Goal: Task Accomplishment & Management: Manage account settings

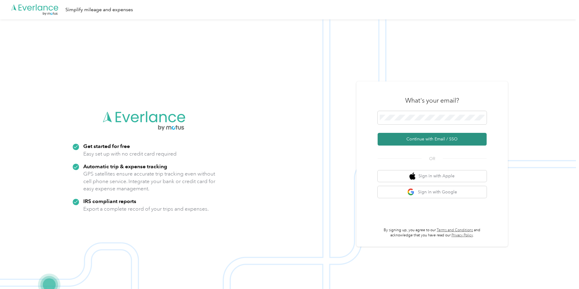
click at [443, 140] on button "Continue with Email / SSO" at bounding box center [432, 139] width 109 height 13
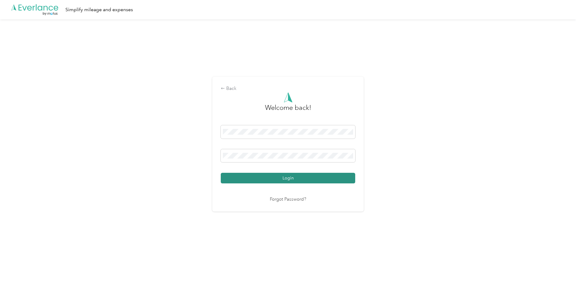
click at [316, 180] on button "Login" at bounding box center [288, 178] width 134 height 11
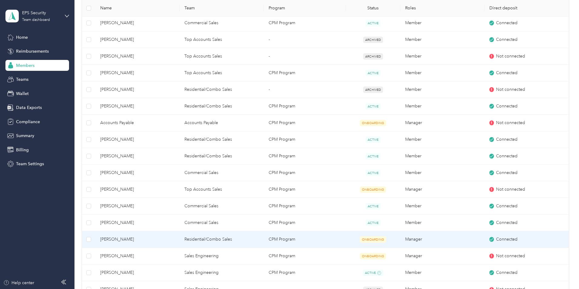
scroll to position [309, 0]
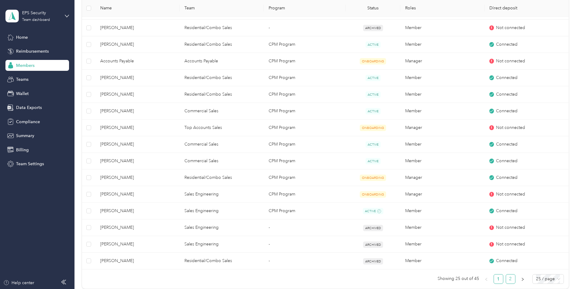
click at [506, 278] on link "2" at bounding box center [510, 279] width 9 height 9
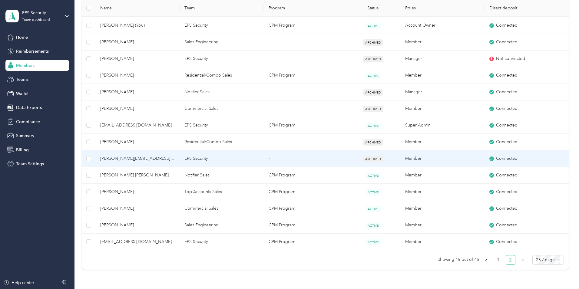
scroll to position [262, 0]
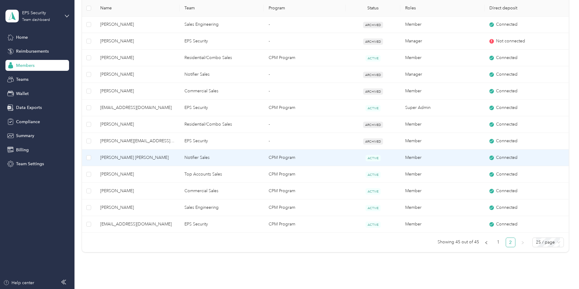
click at [144, 157] on span "[PERSON_NAME] [PERSON_NAME]" at bounding box center [137, 157] width 75 height 7
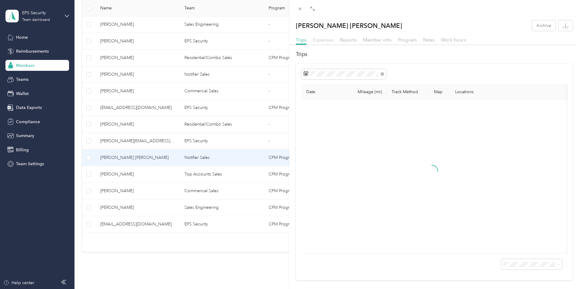
click at [328, 41] on span "Expenses" at bounding box center [323, 40] width 21 height 6
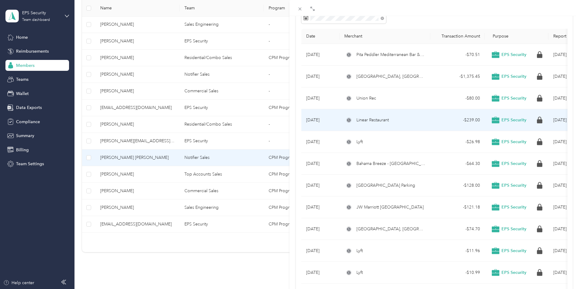
scroll to position [62, 0]
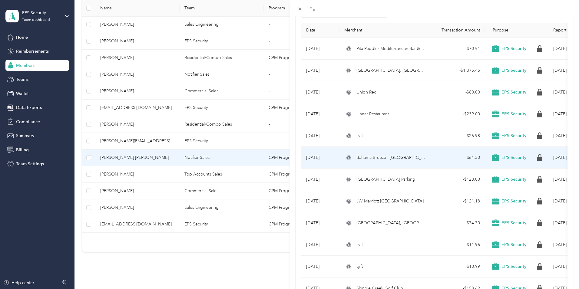
click at [407, 155] on span "Bahama Breeze - [GEOGRAPHIC_DATA] (MCO)" at bounding box center [390, 157] width 69 height 7
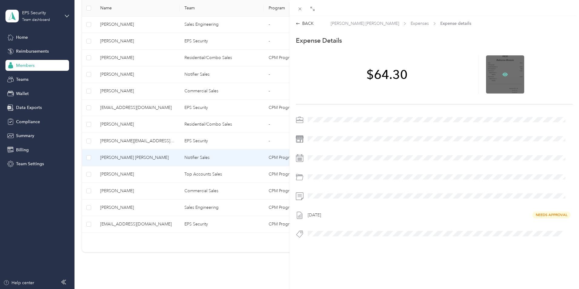
click at [504, 74] on icon at bounding box center [504, 74] width 5 height 5
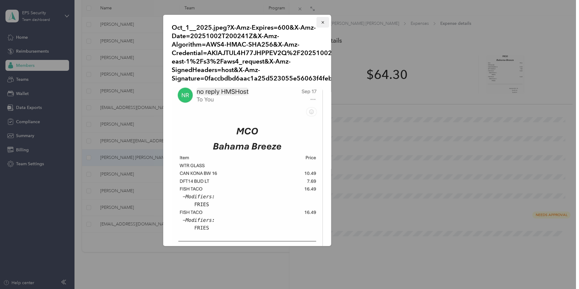
click at [321, 23] on icon "button" at bounding box center [323, 22] width 4 height 4
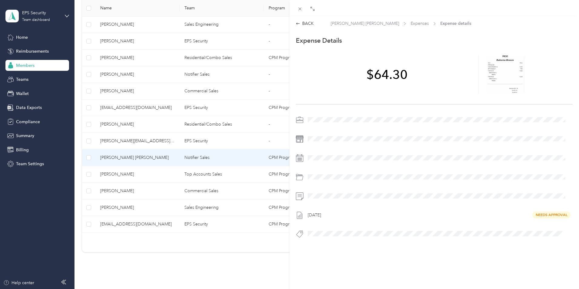
scroll to position [262, 0]
